Goal: Book appointment/travel/reservation

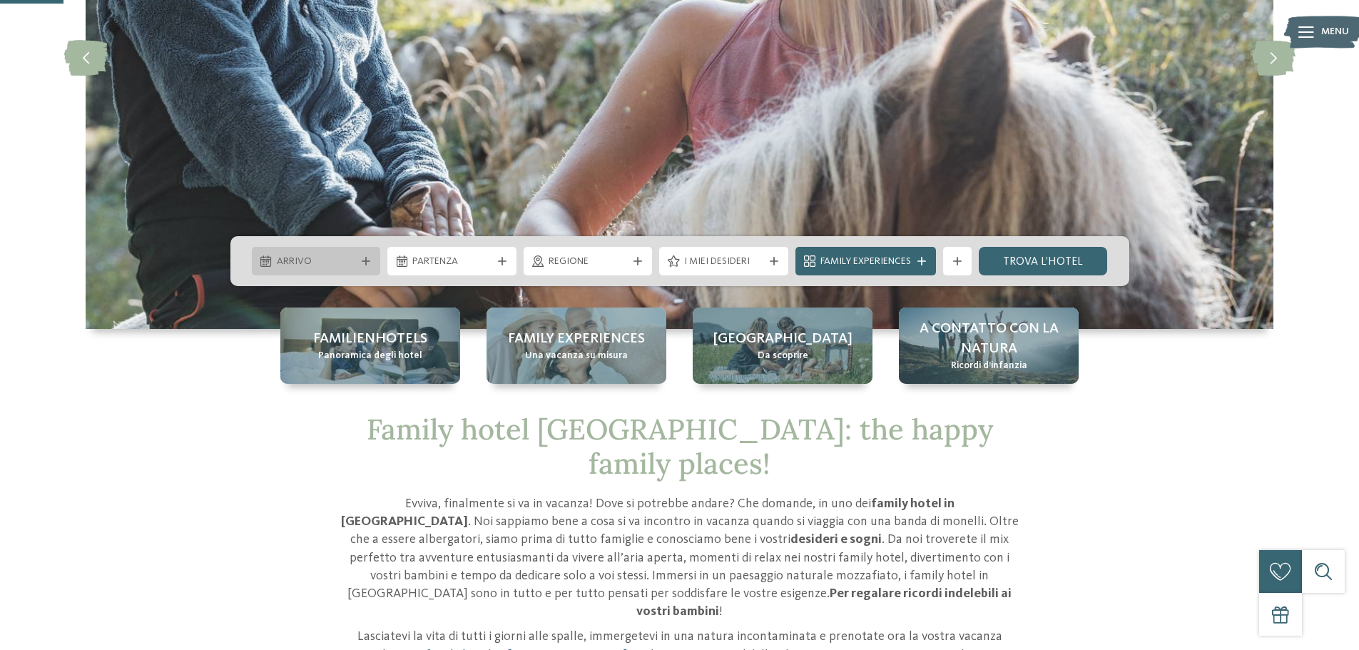
click at [350, 255] on span "Arrivo" at bounding box center [316, 262] width 79 height 14
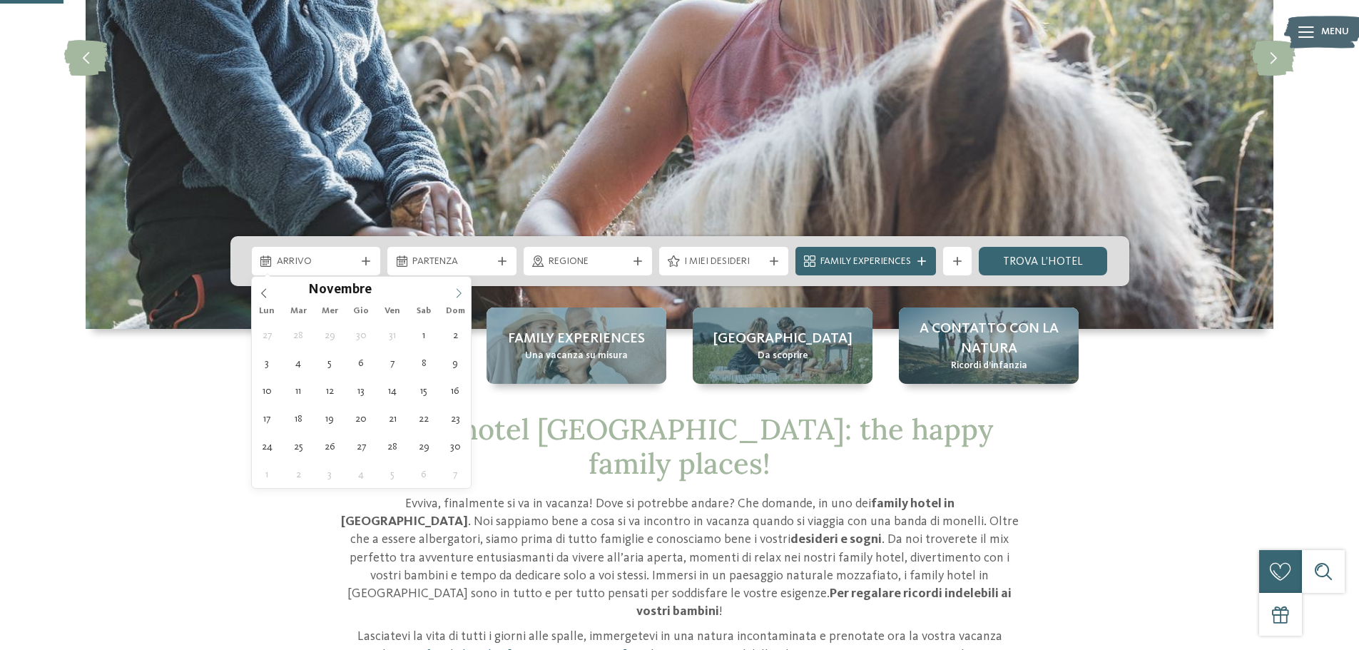
click at [456, 283] on span at bounding box center [459, 289] width 24 height 24
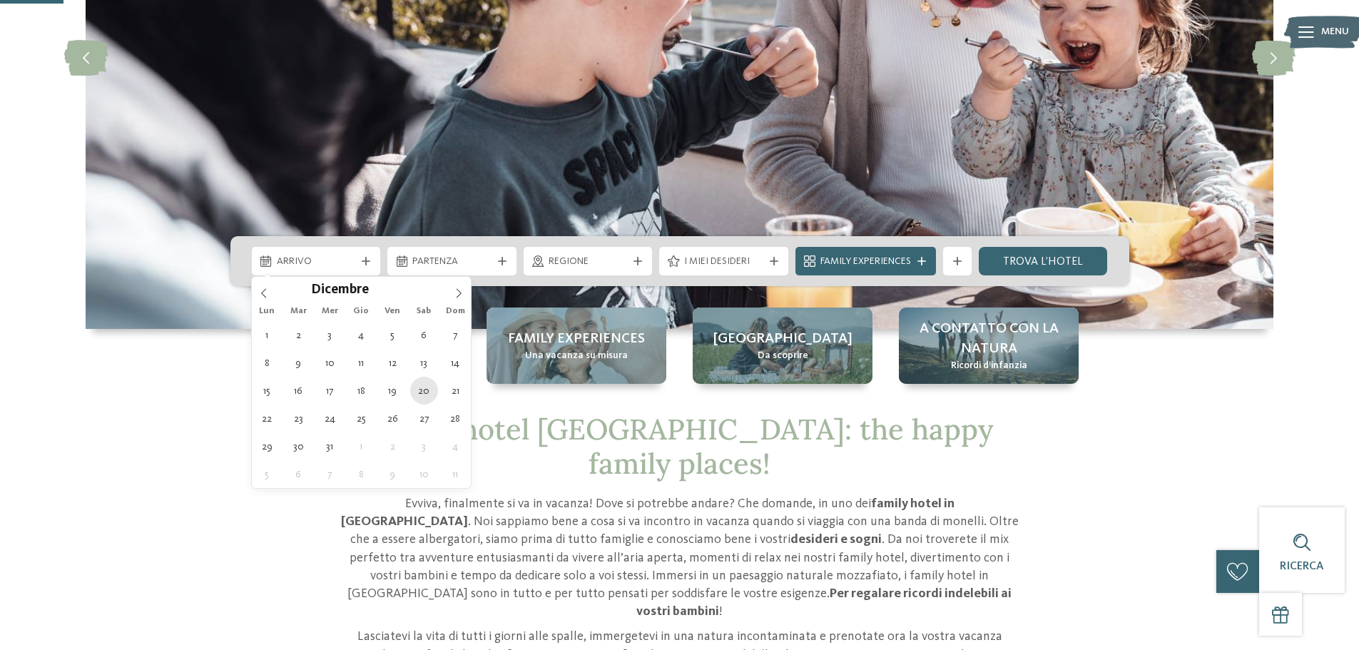
type div "[DATE]"
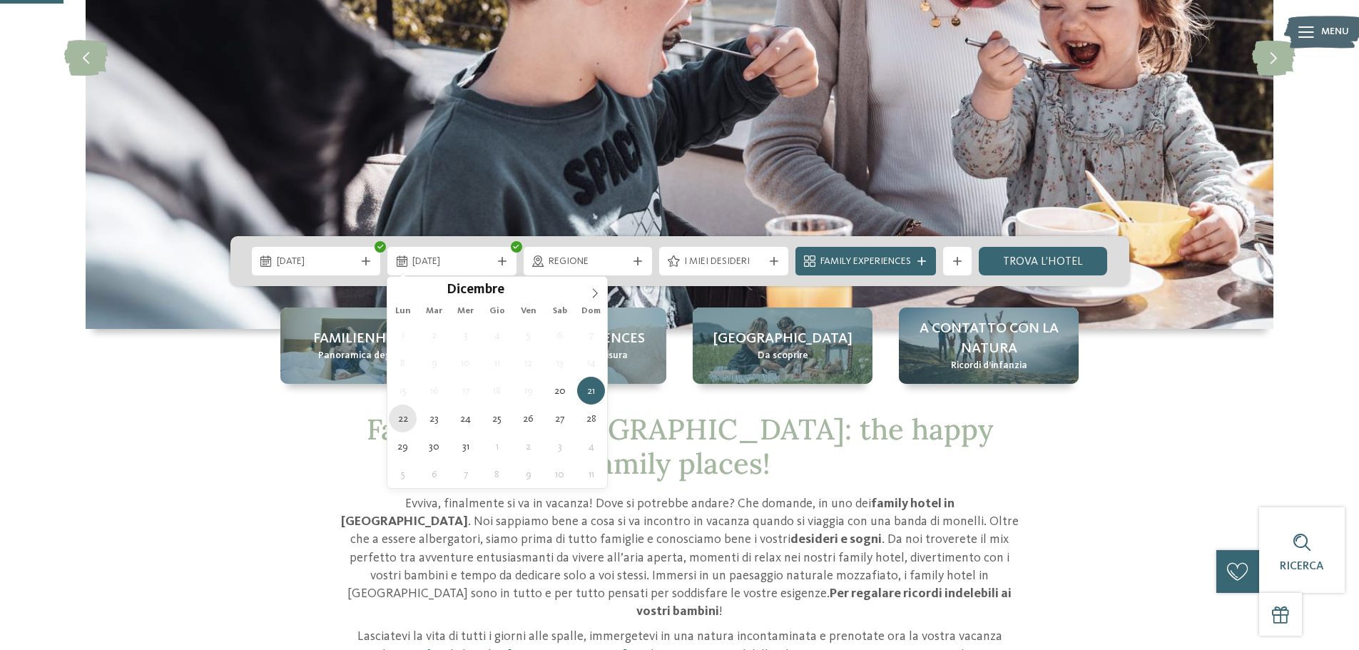
type div "[DATE]"
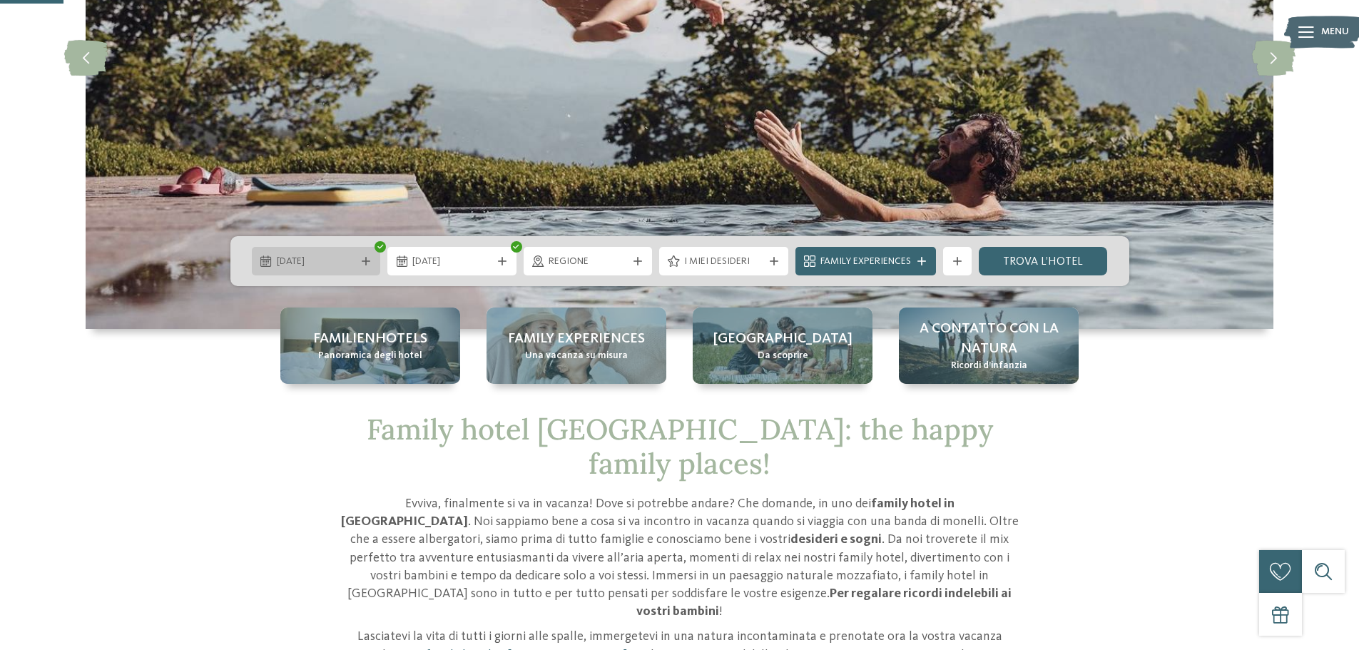
click at [315, 260] on span "[DATE]" at bounding box center [316, 262] width 79 height 14
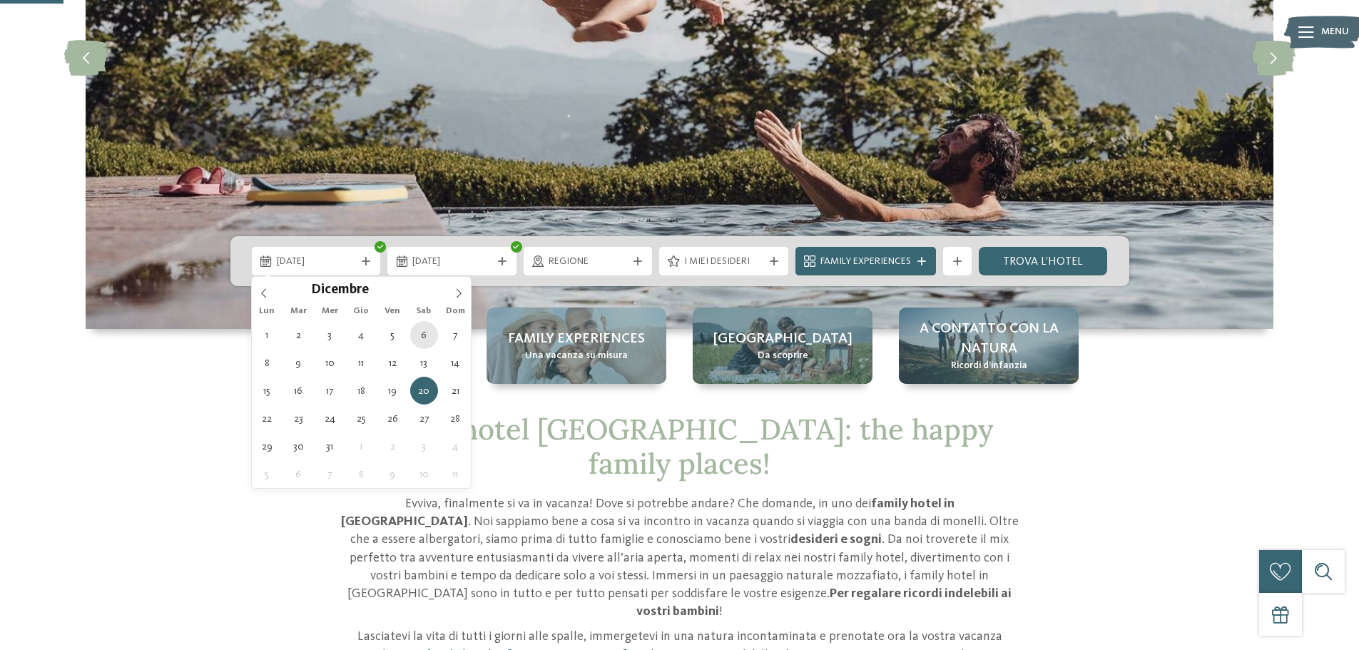
type div "[DATE]"
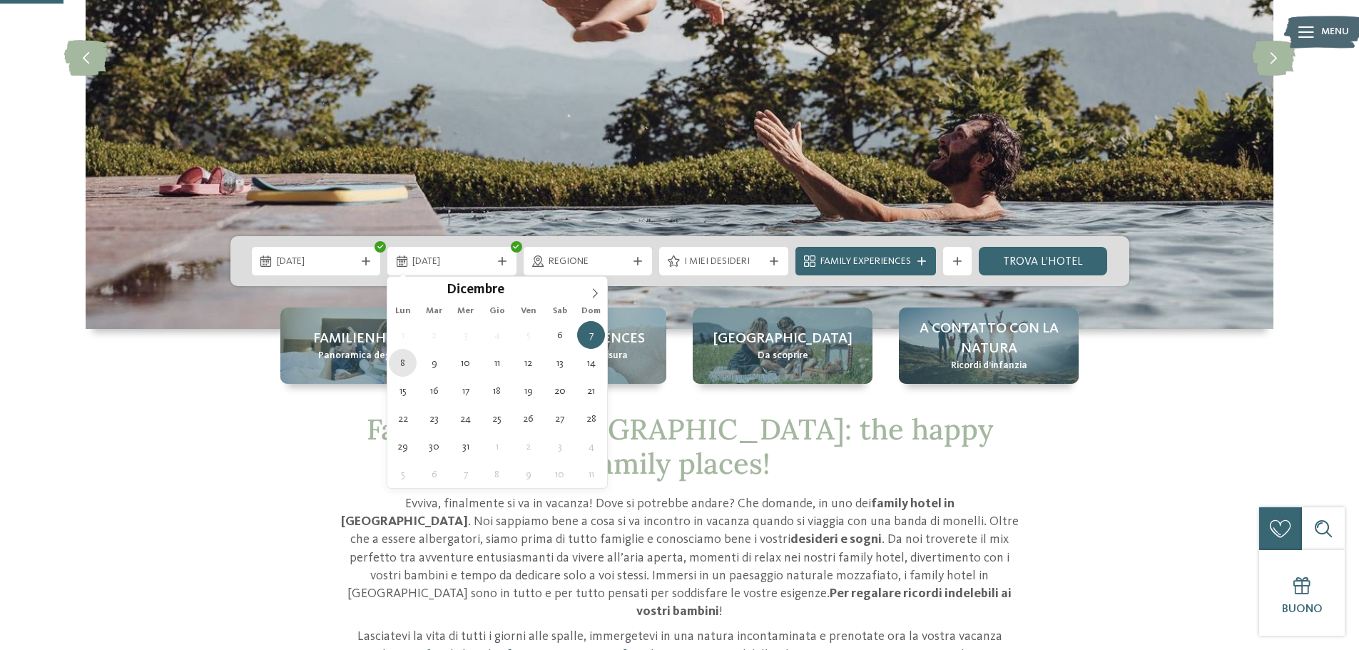
type div "[DATE]"
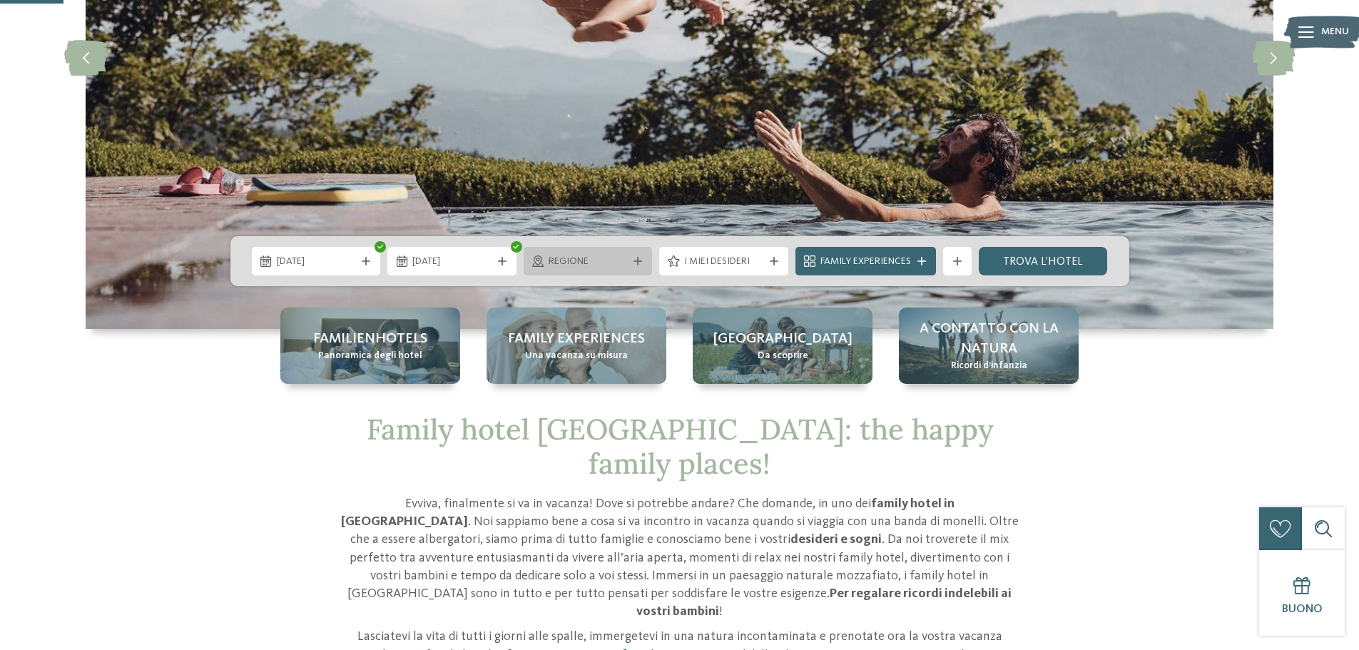
click at [601, 269] on div "Regione" at bounding box center [588, 261] width 129 height 29
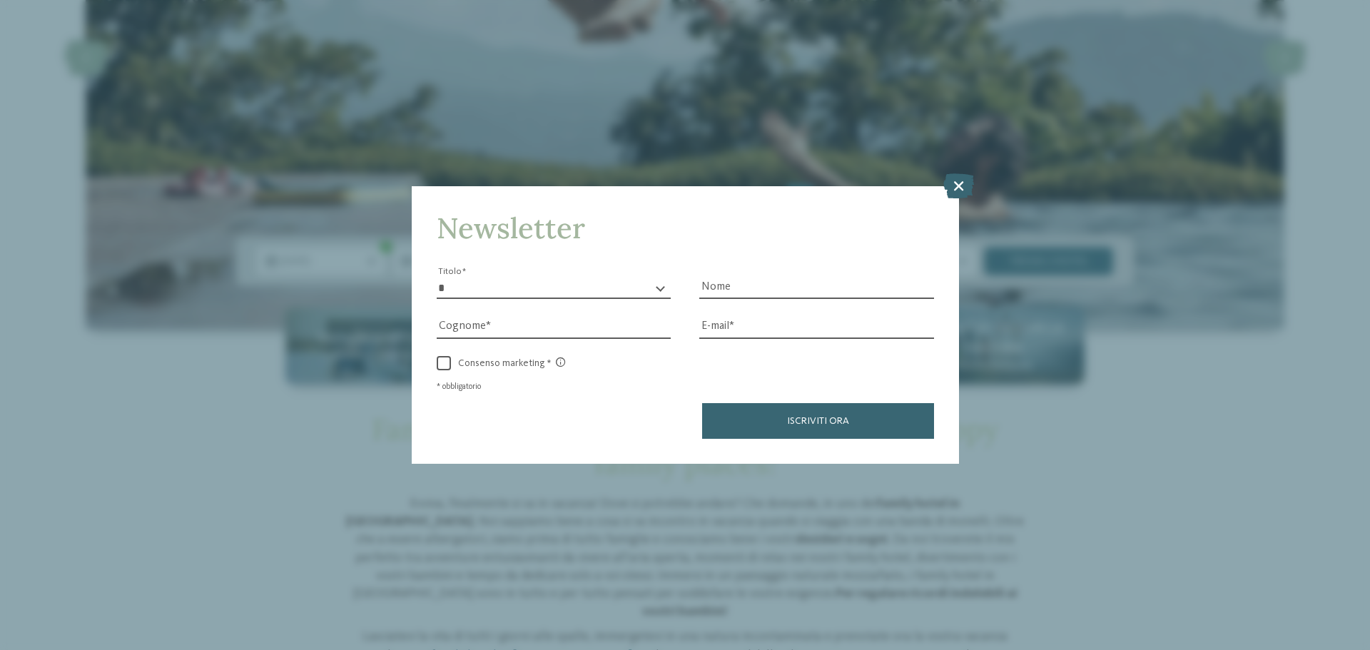
click at [647, 291] on select "* ****** ******* ******** ******" at bounding box center [554, 287] width 235 height 21
